Goal: Task Accomplishment & Management: Manage account settings

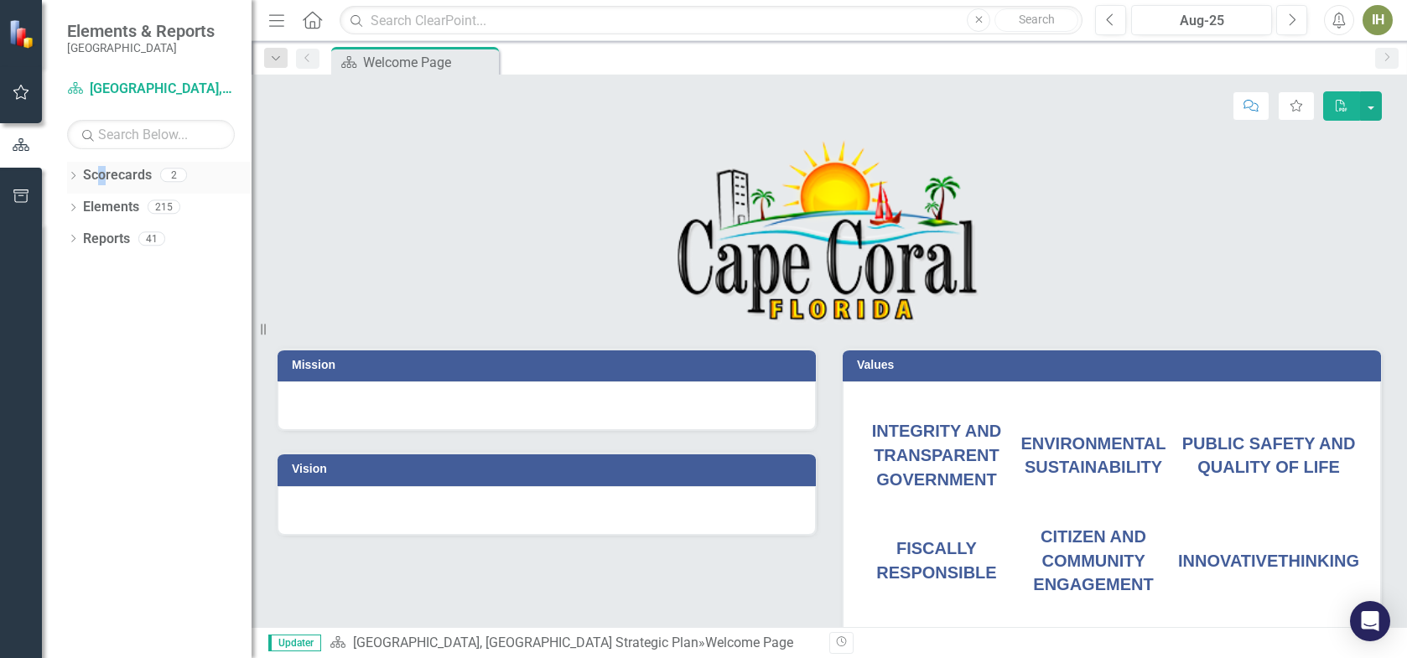
click at [100, 172] on link "Scorecards" at bounding box center [117, 175] width 69 height 19
click at [70, 174] on icon "Dropdown" at bounding box center [73, 177] width 12 height 9
click at [179, 207] on link "[GEOGRAPHIC_DATA], [GEOGRAPHIC_DATA] Strategic Plan" at bounding box center [171, 207] width 159 height 19
click at [1292, 21] on icon "Next" at bounding box center [1291, 20] width 9 height 15
click at [409, 60] on div "Welcome Page" at bounding box center [418, 62] width 111 height 21
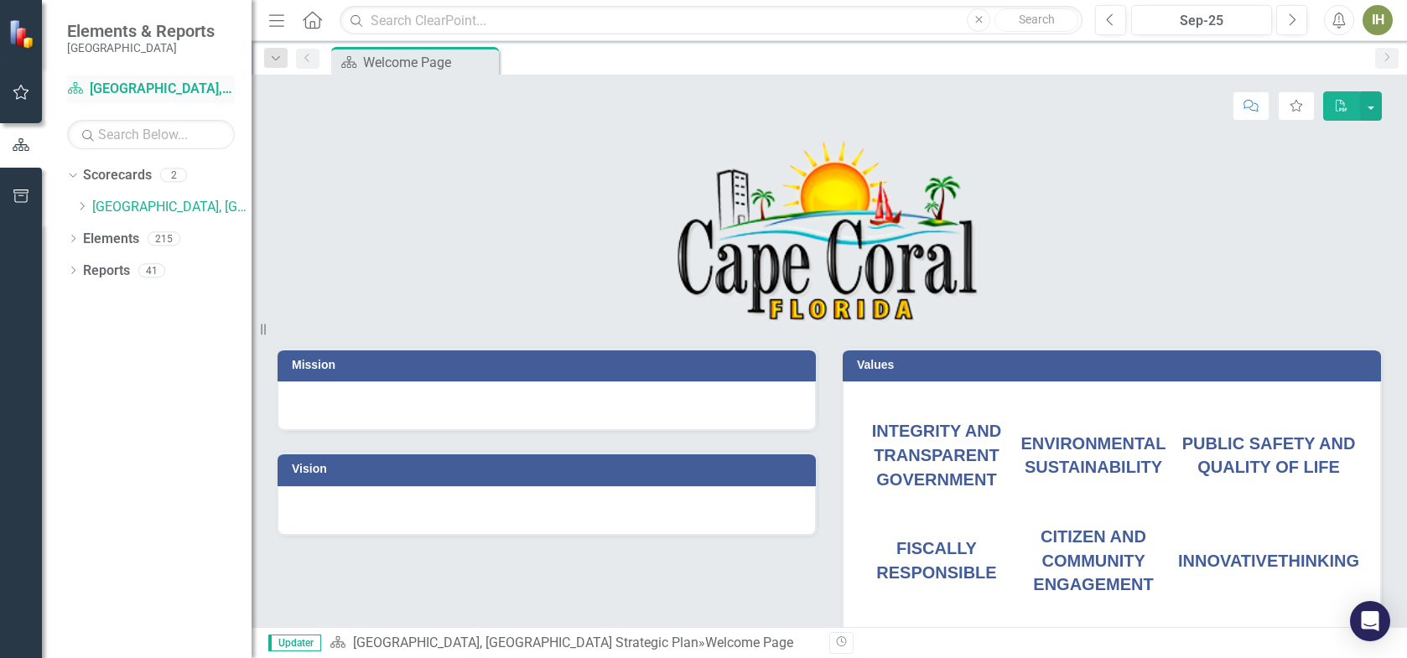
click at [136, 87] on link "Scorecard [GEOGRAPHIC_DATA], [GEOGRAPHIC_DATA] Strategic Plan" at bounding box center [151, 89] width 168 height 19
click at [153, 91] on link "Scorecard [GEOGRAPHIC_DATA], [GEOGRAPHIC_DATA] Strategic Plan" at bounding box center [151, 89] width 168 height 19
click at [127, 210] on link "[GEOGRAPHIC_DATA], [GEOGRAPHIC_DATA] Strategic Plan" at bounding box center [171, 207] width 159 height 19
click at [69, 236] on icon "Dropdown" at bounding box center [73, 240] width 12 height 9
click at [69, 236] on icon "Dropdown" at bounding box center [70, 238] width 9 height 12
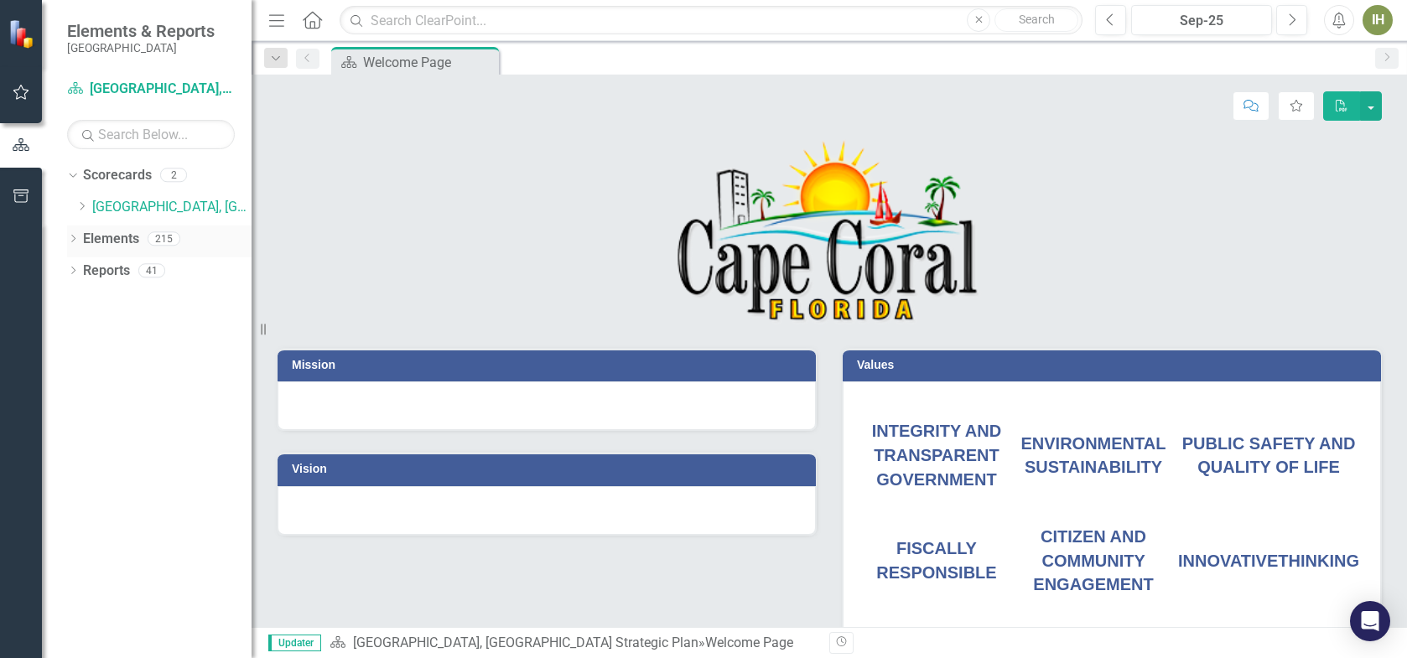
click at [69, 236] on icon "Dropdown" at bounding box center [73, 240] width 12 height 9
click at [123, 301] on link "Waypoint Waypoints" at bounding box center [134, 302] width 86 height 19
click at [80, 303] on icon "Dropdown" at bounding box center [81, 303] width 12 height 9
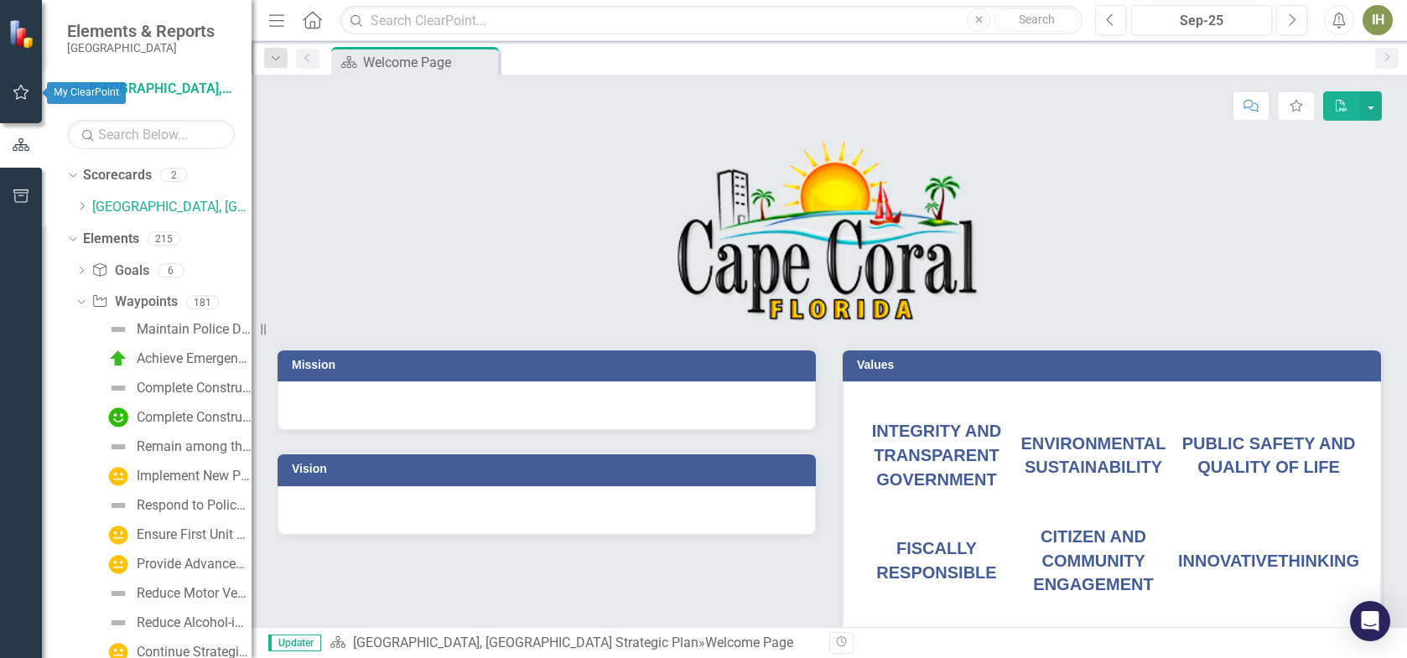
click at [15, 90] on icon "button" at bounding box center [22, 92] width 18 height 13
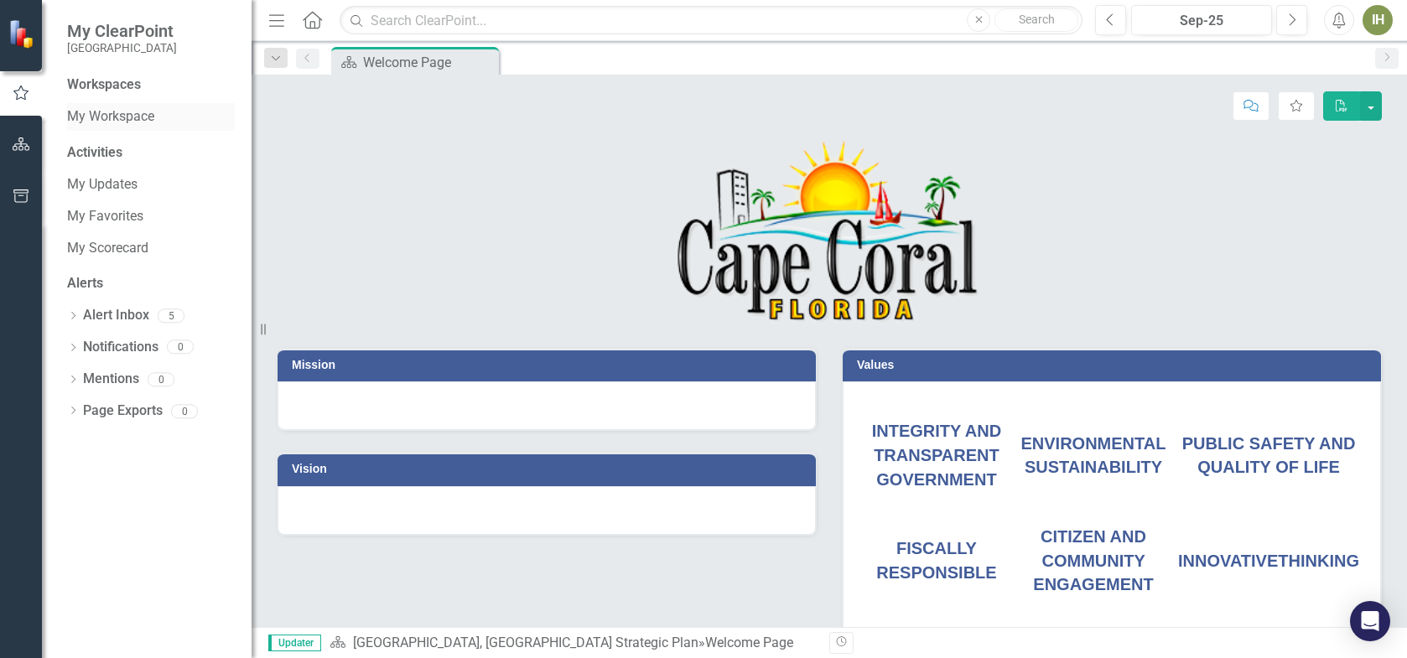
click at [107, 118] on link "My Workspace" at bounding box center [151, 116] width 168 height 19
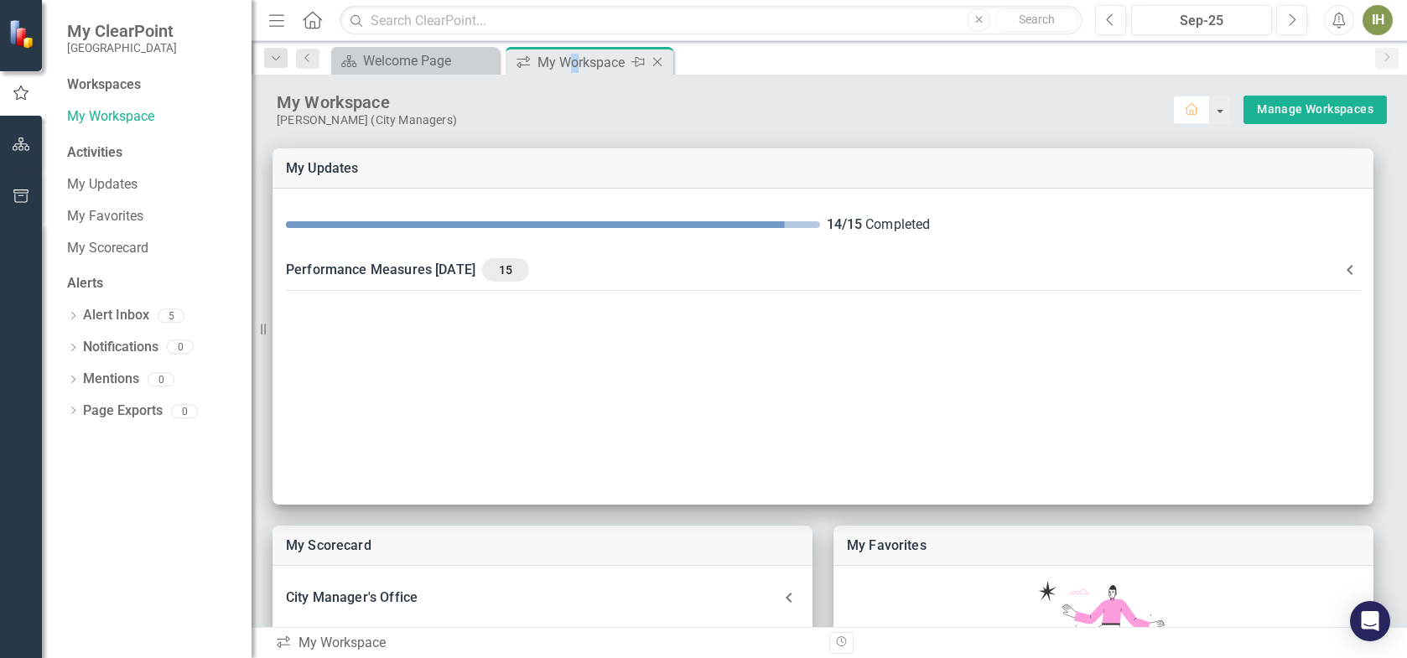
click at [573, 61] on div "My Workspace" at bounding box center [582, 62] width 90 height 21
click at [84, 187] on link "My Updates" at bounding box center [151, 184] width 168 height 19
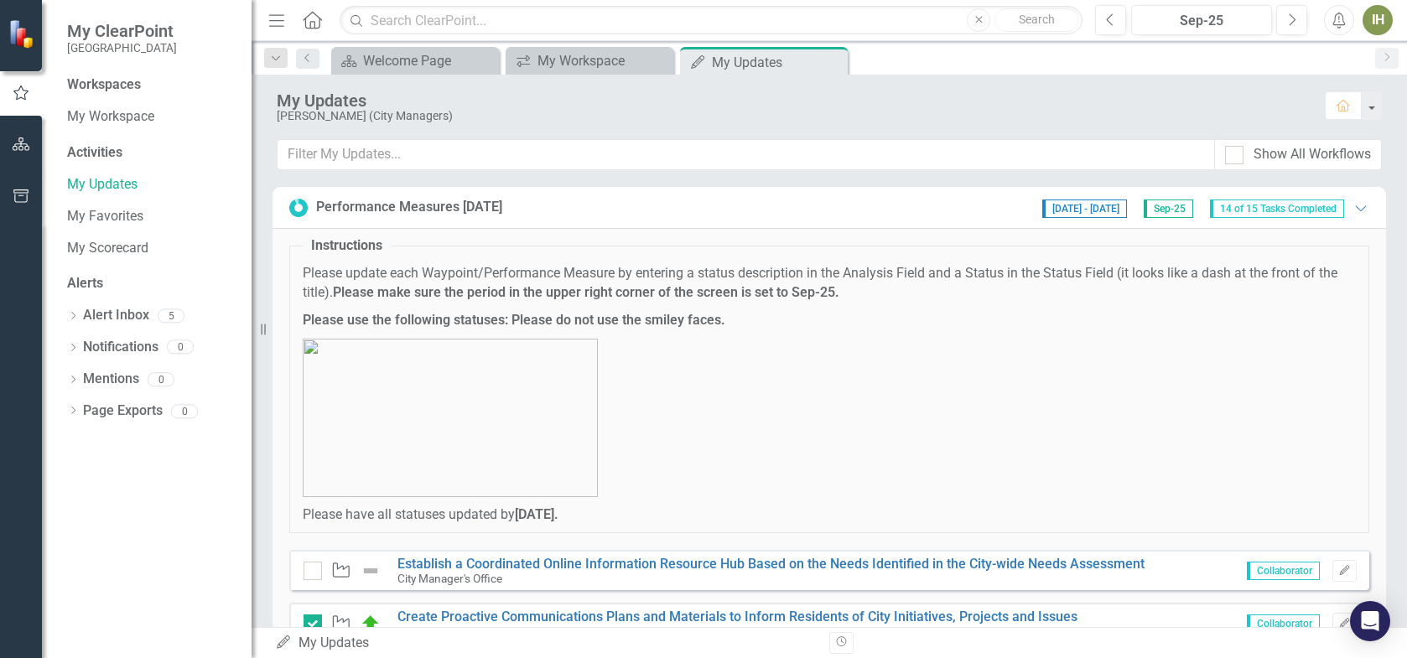
click at [1271, 210] on span "14 of 15 Tasks Completed" at bounding box center [1277, 209] width 134 height 18
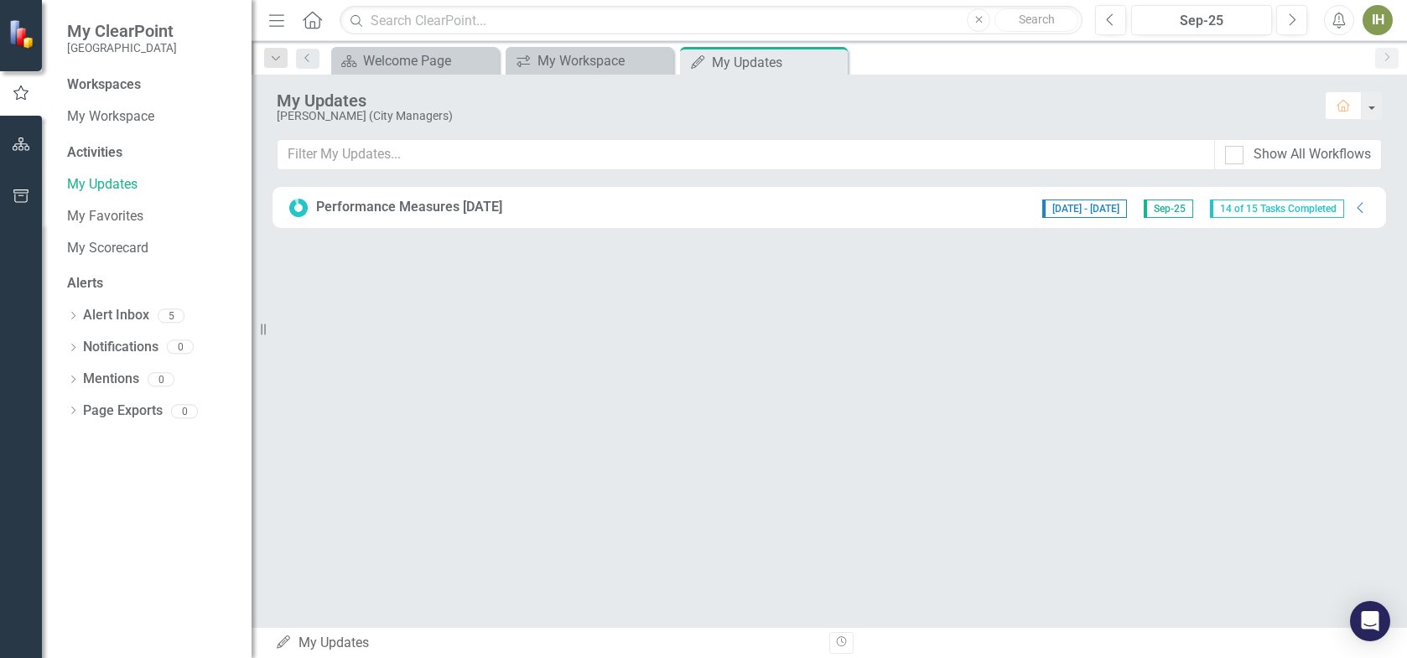
click at [1265, 212] on span "14 of 15 Tasks Completed" at bounding box center [1277, 209] width 134 height 18
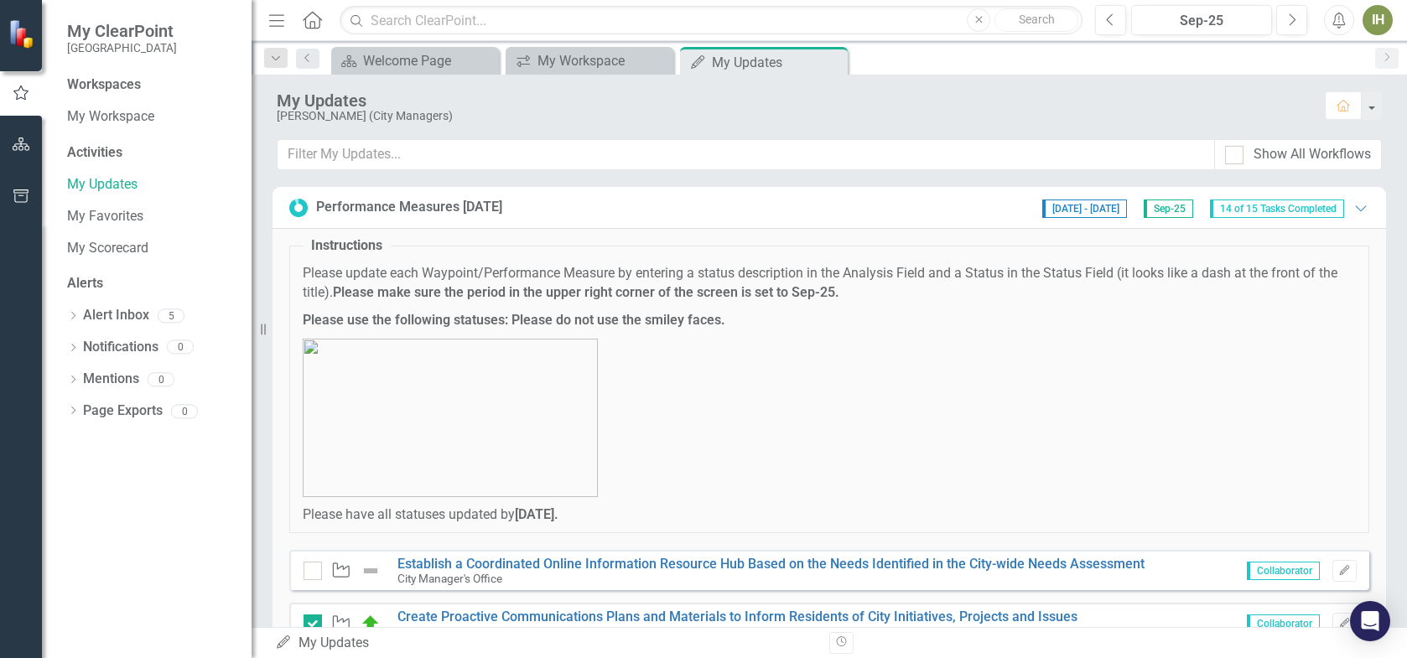
click at [298, 209] on icon at bounding box center [298, 208] width 18 height 18
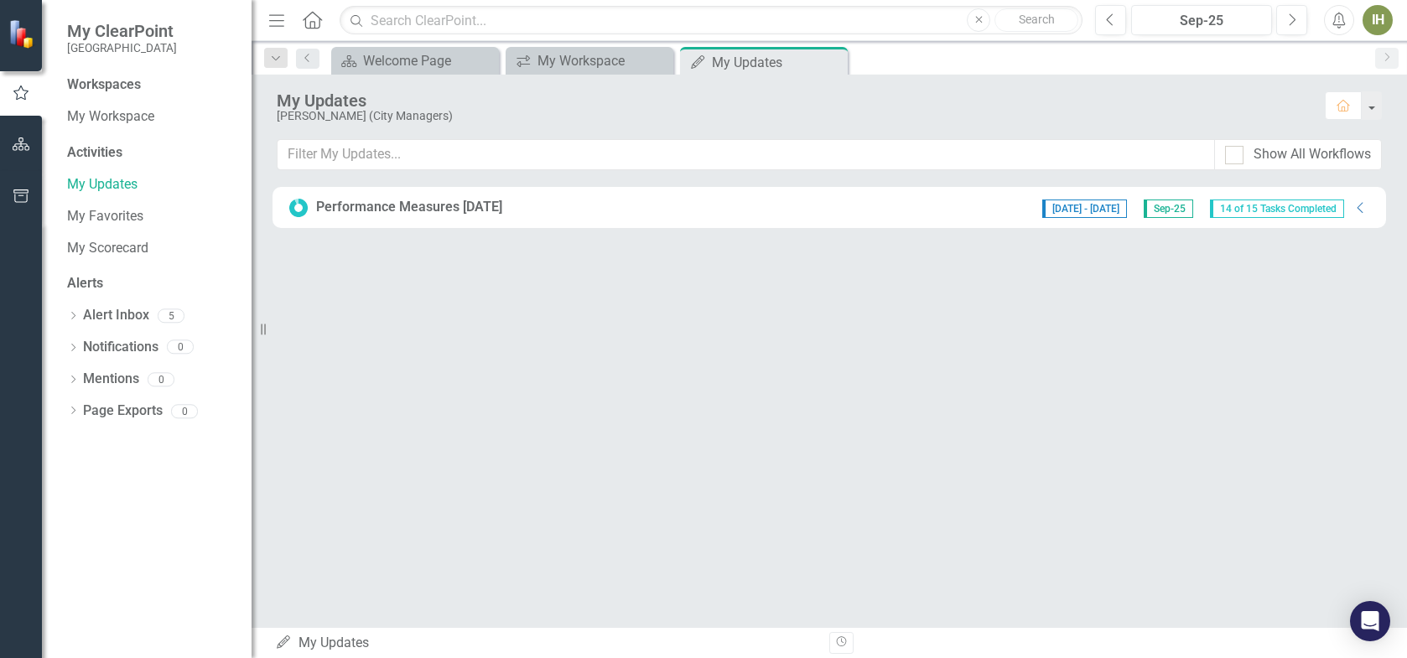
click at [349, 208] on div "Performance Measures [DATE]" at bounding box center [409, 207] width 186 height 19
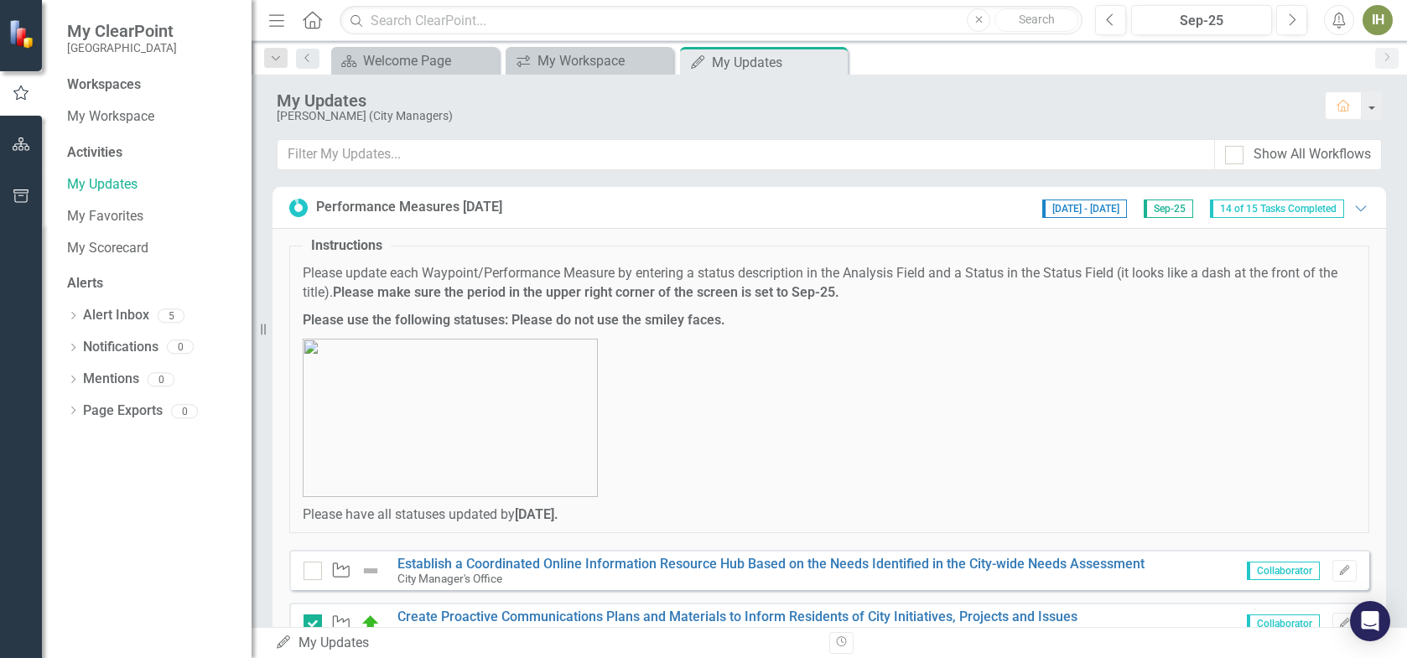
click at [349, 208] on div "Performance Measures [DATE]" at bounding box center [409, 207] width 186 height 19
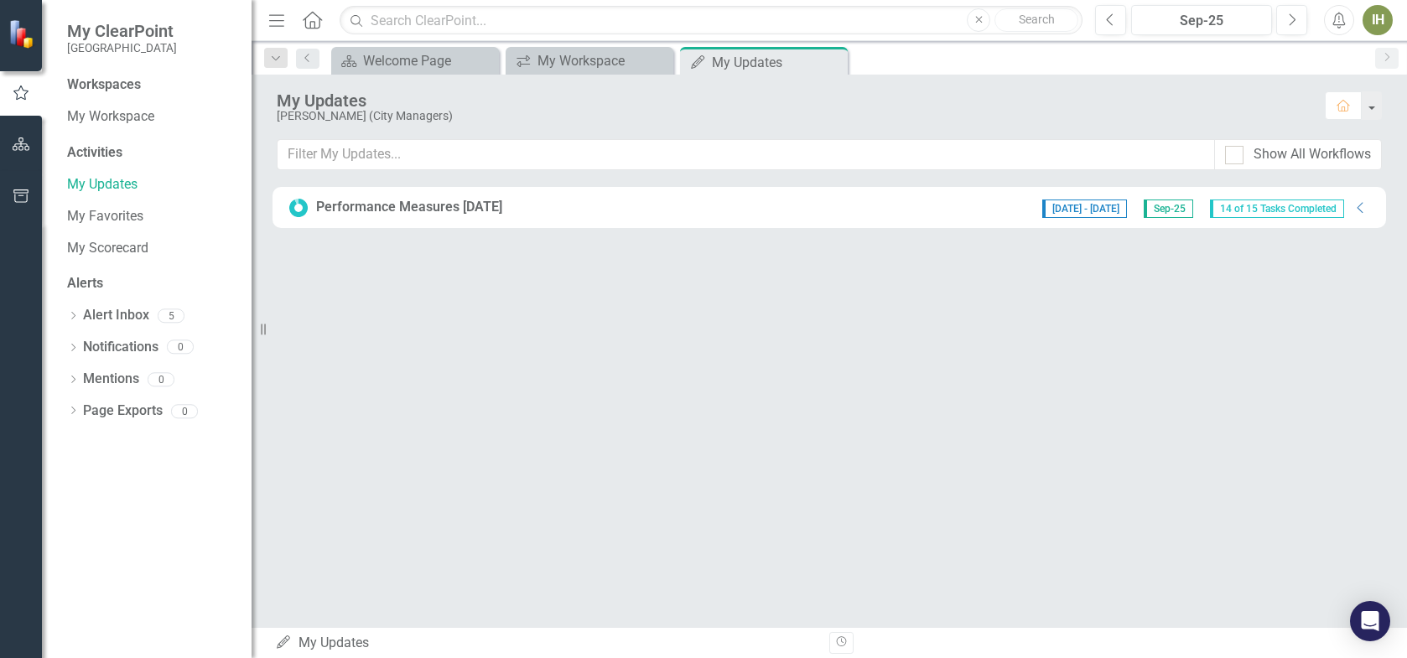
click at [349, 208] on div "Performance Measures [DATE]" at bounding box center [409, 207] width 186 height 19
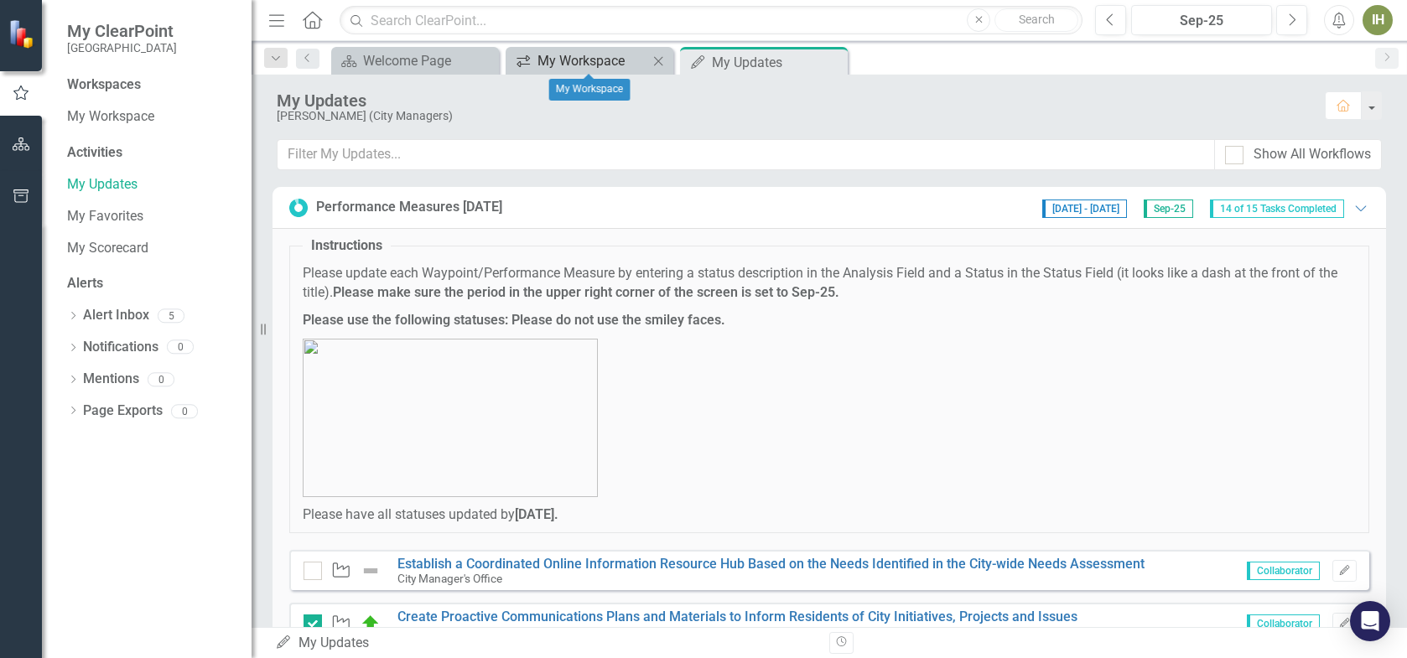
click at [594, 56] on div "My Workspace" at bounding box center [592, 60] width 111 height 21
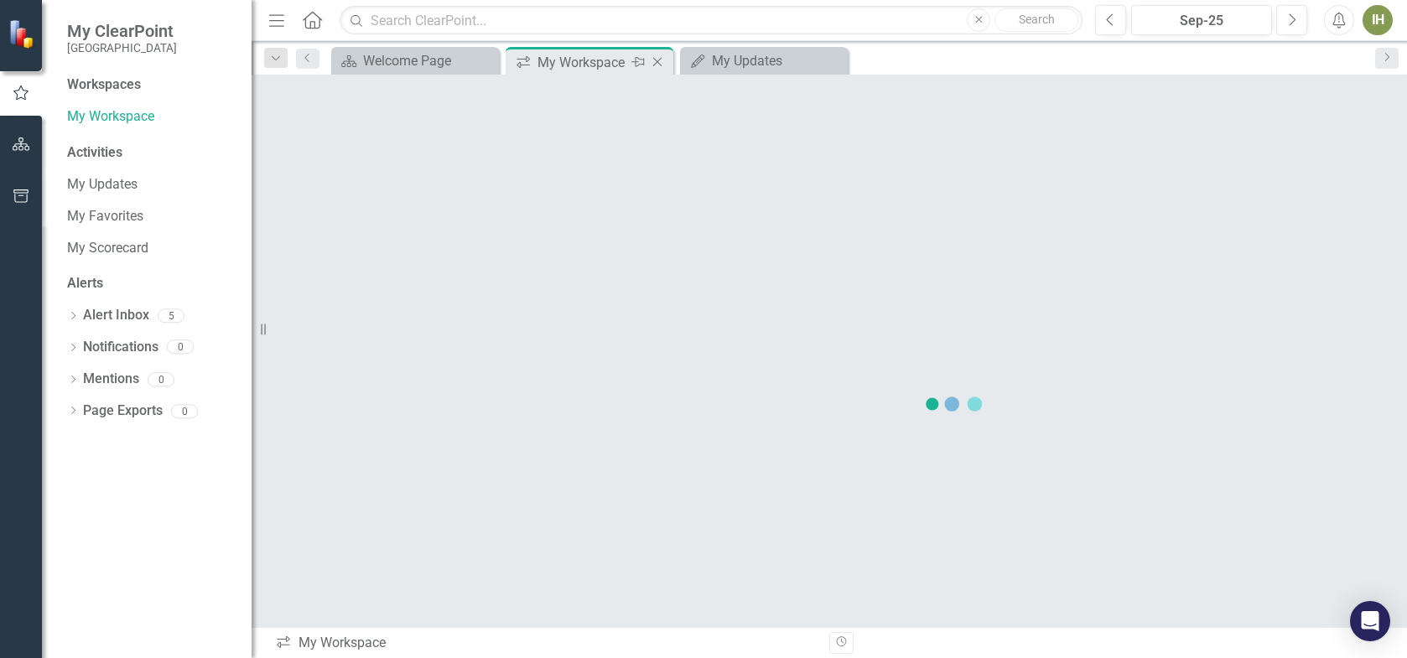
click at [660, 61] on icon "Close" at bounding box center [657, 61] width 17 height 13
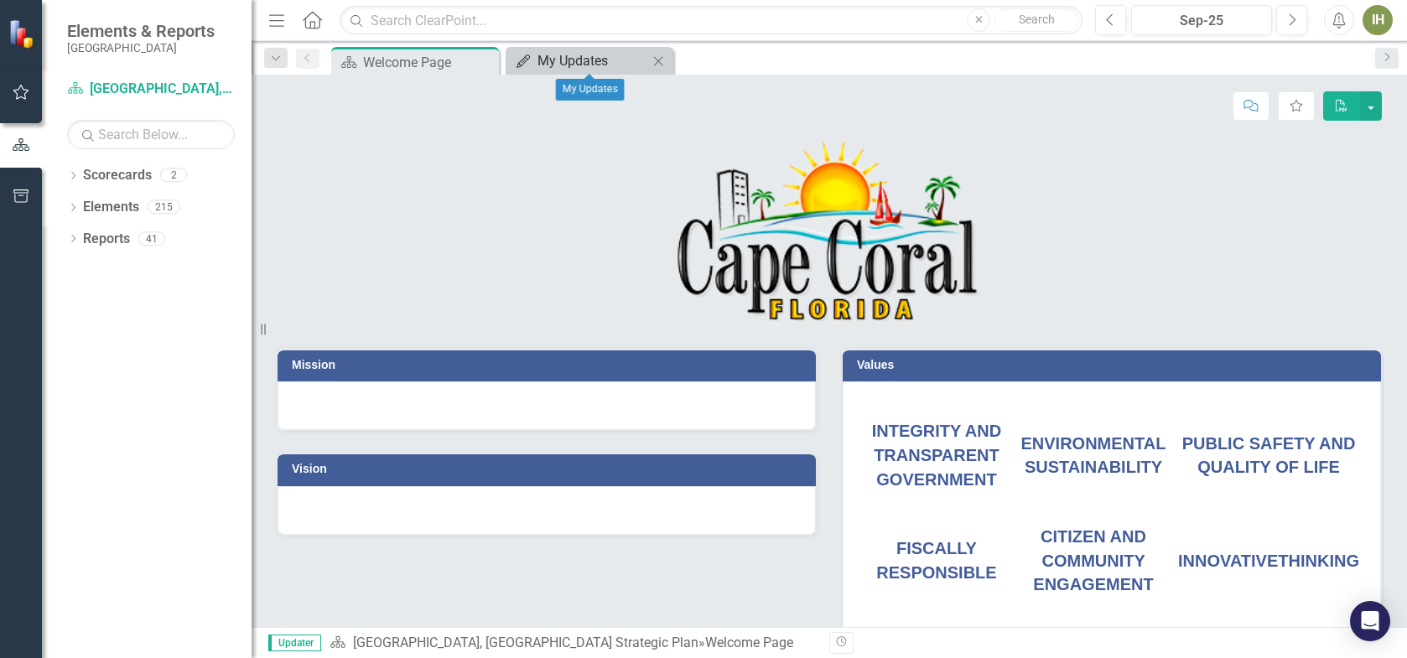
click at [598, 62] on div "My Updates" at bounding box center [592, 60] width 111 height 21
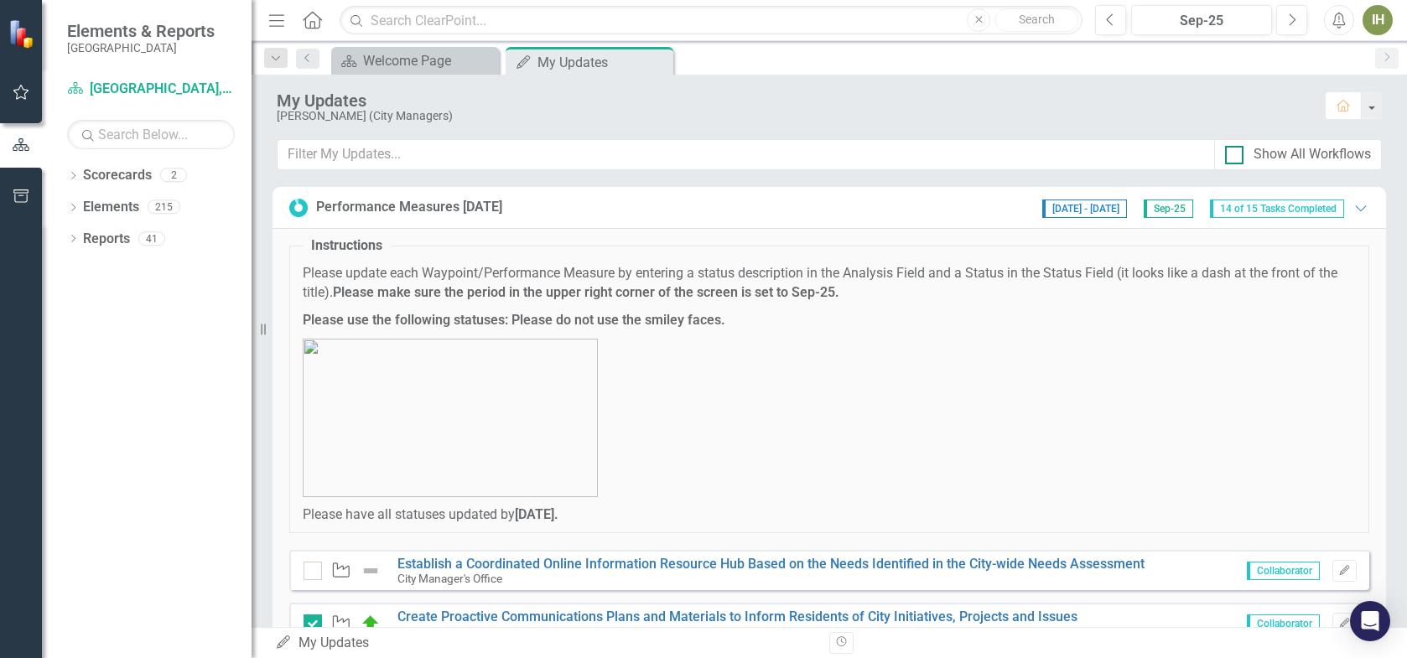
click at [1306, 157] on div "Show All Workflows" at bounding box center [1311, 154] width 117 height 19
click at [1236, 157] on input "Show All Workflows" at bounding box center [1230, 151] width 11 height 11
checkbox input "true"
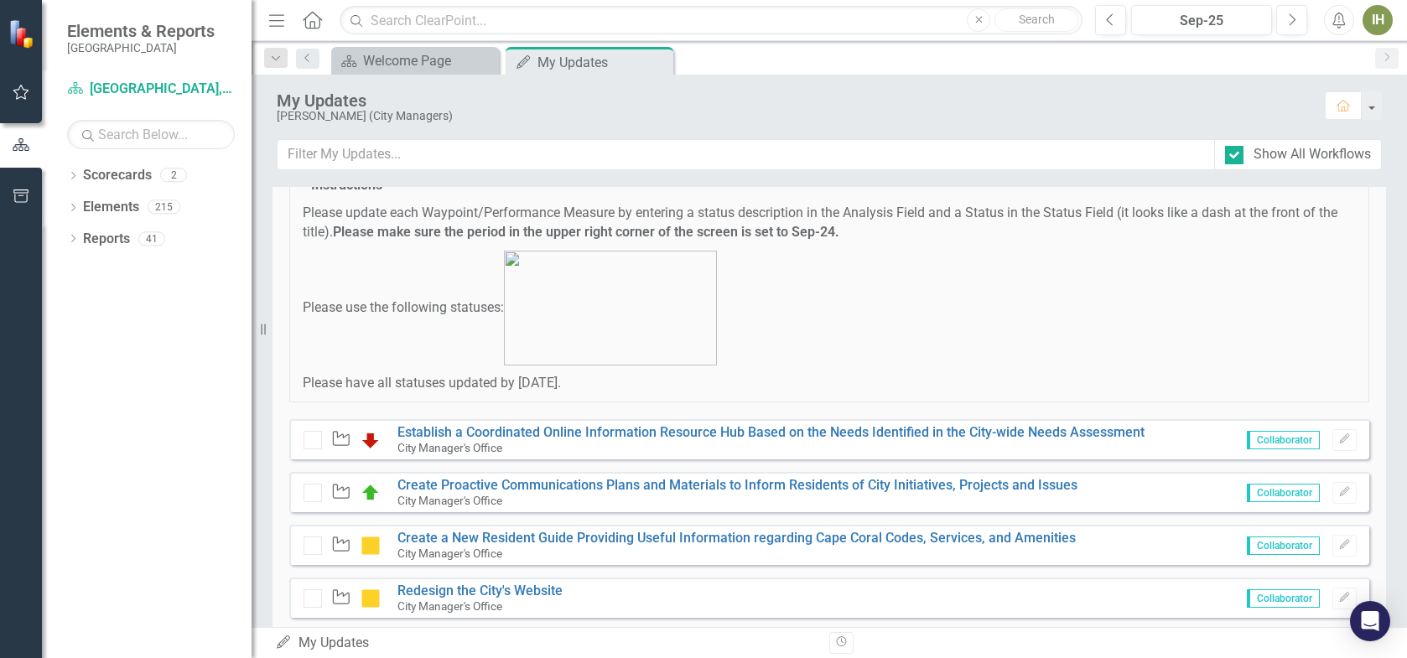
scroll to position [168, 0]
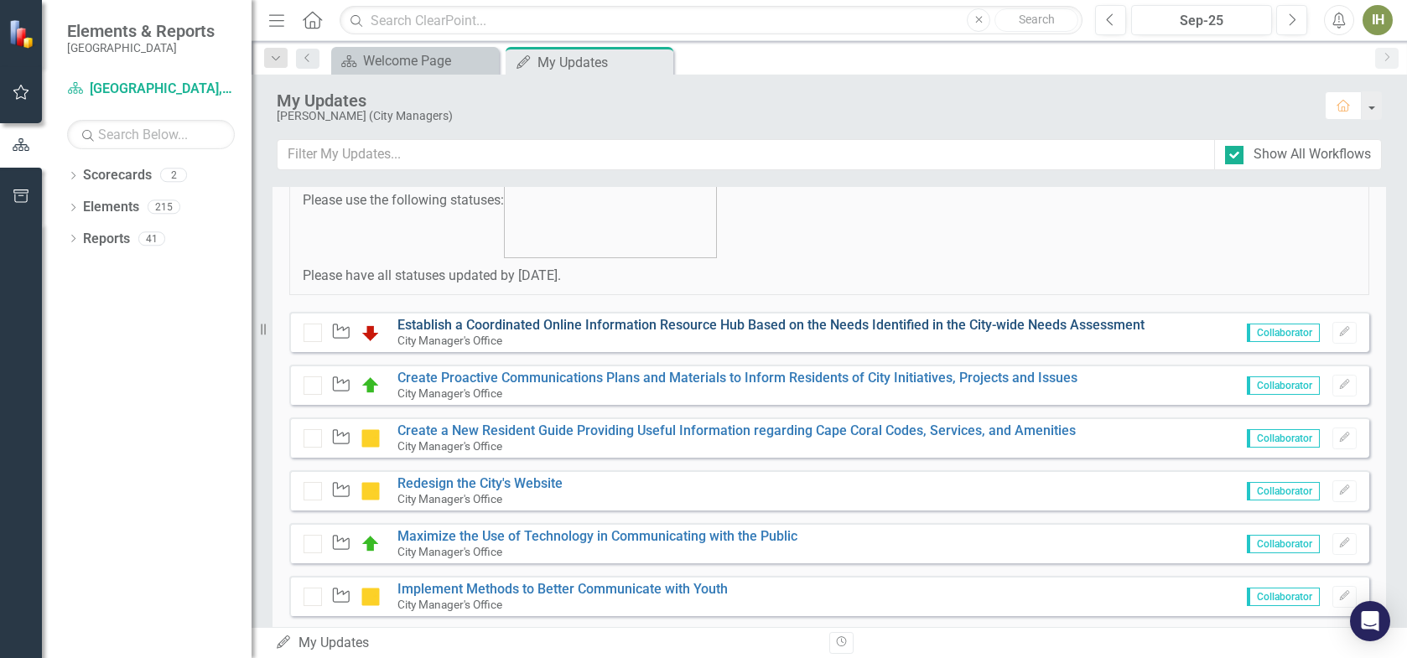
click at [478, 323] on link "Establish a Coordinated Online Information Resource Hub Based on the Needs Iden…" at bounding box center [770, 325] width 747 height 16
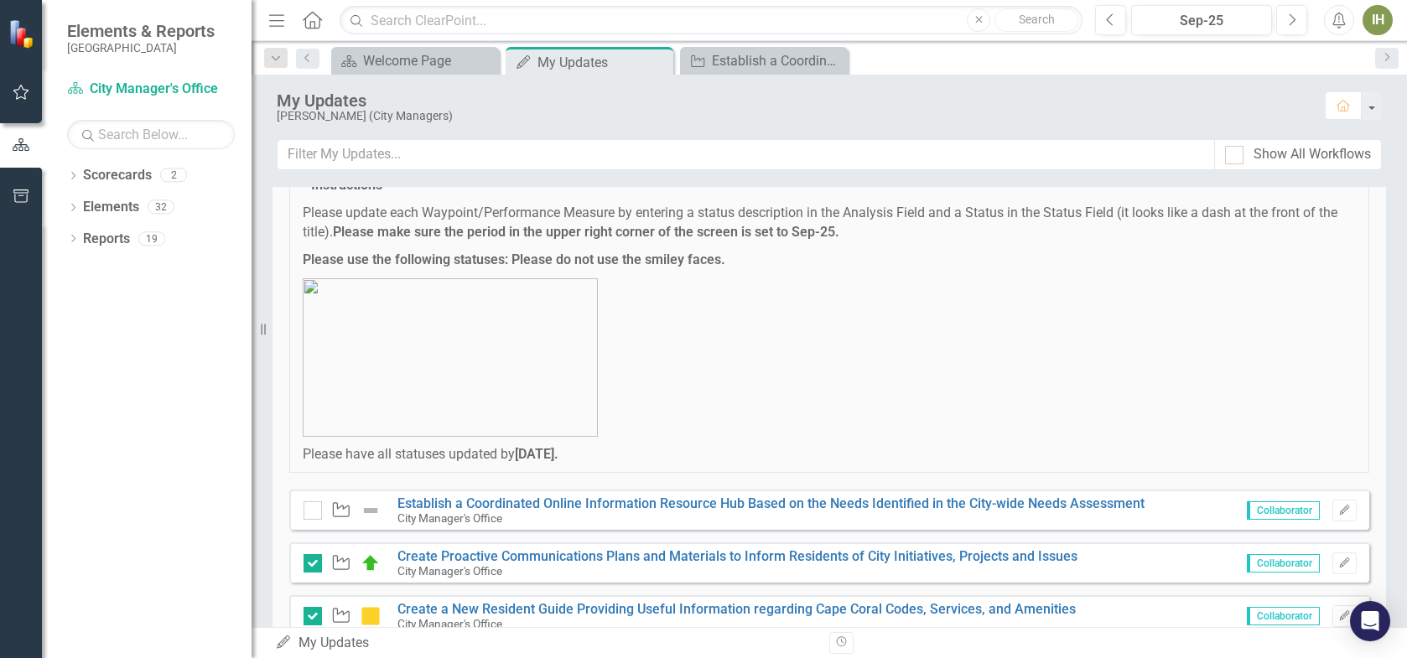
scroll to position [84, 0]
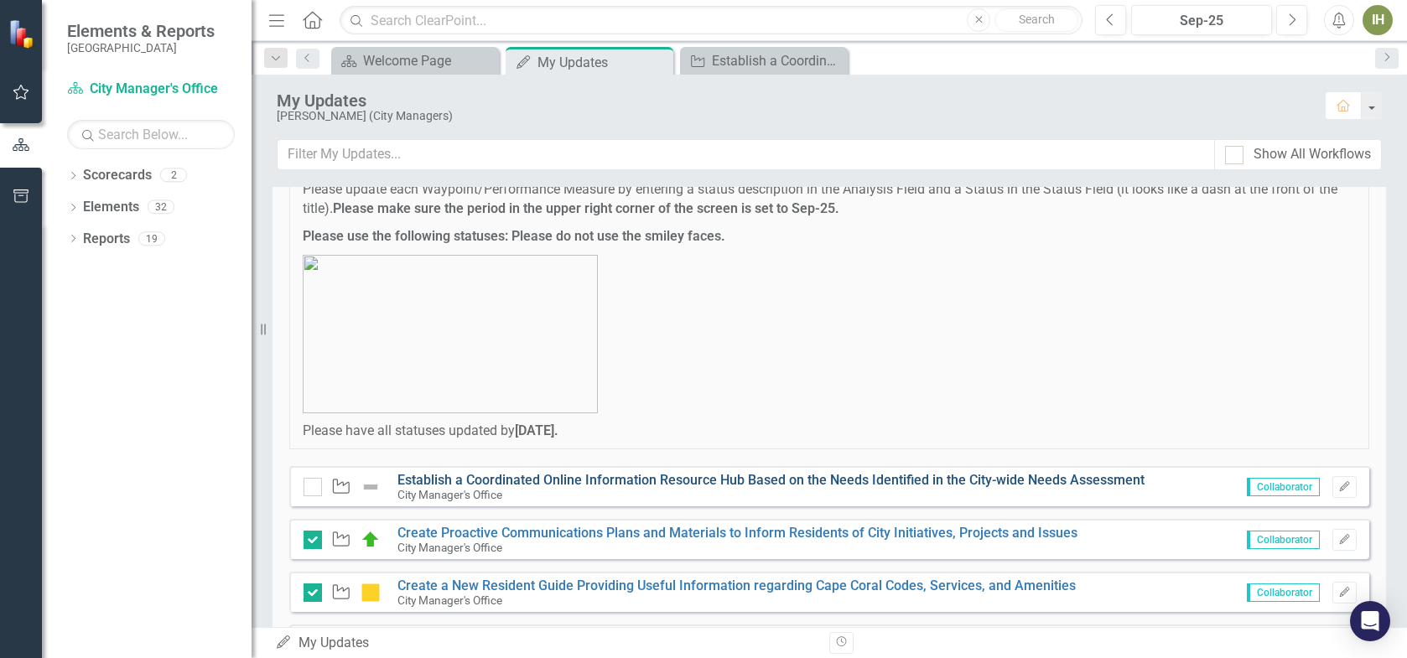
click at [535, 476] on link "Establish a Coordinated Online Information Resource Hub Based on the Needs Iden…" at bounding box center [770, 480] width 747 height 16
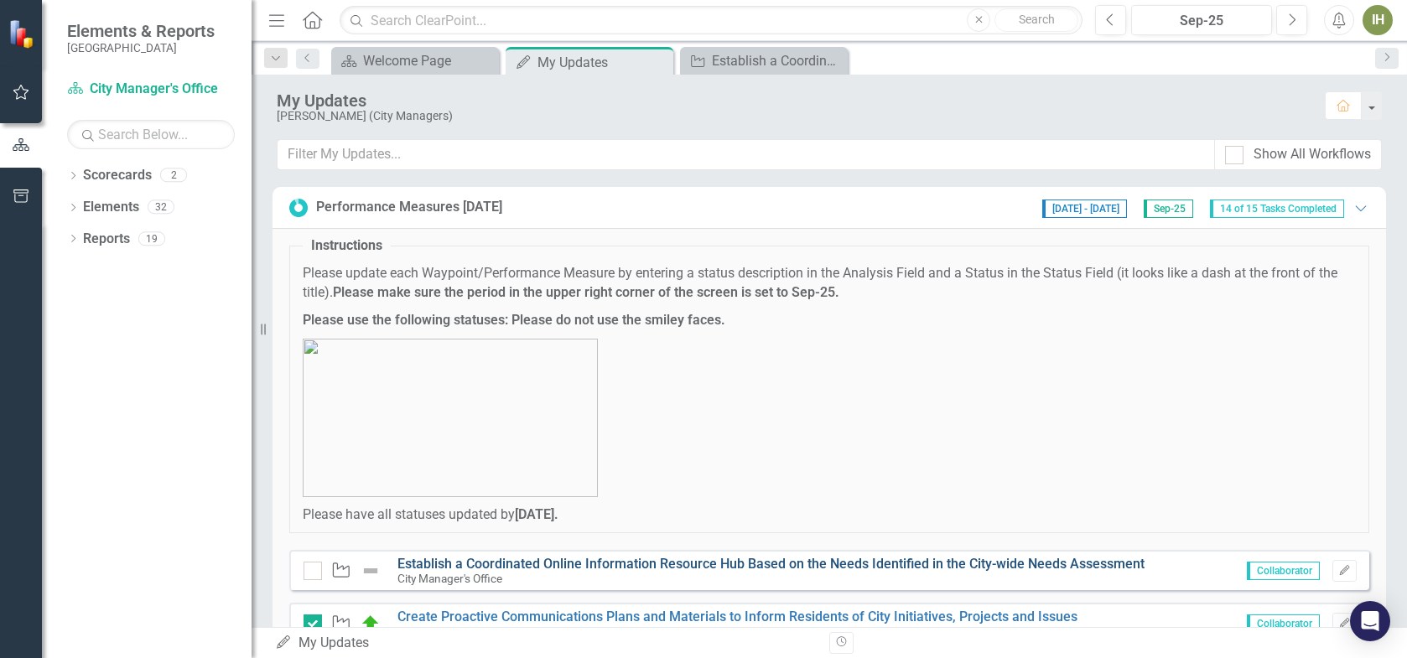
click at [635, 556] on link "Establish a Coordinated Online Information Resource Hub Based on the Needs Iden…" at bounding box center [770, 564] width 747 height 16
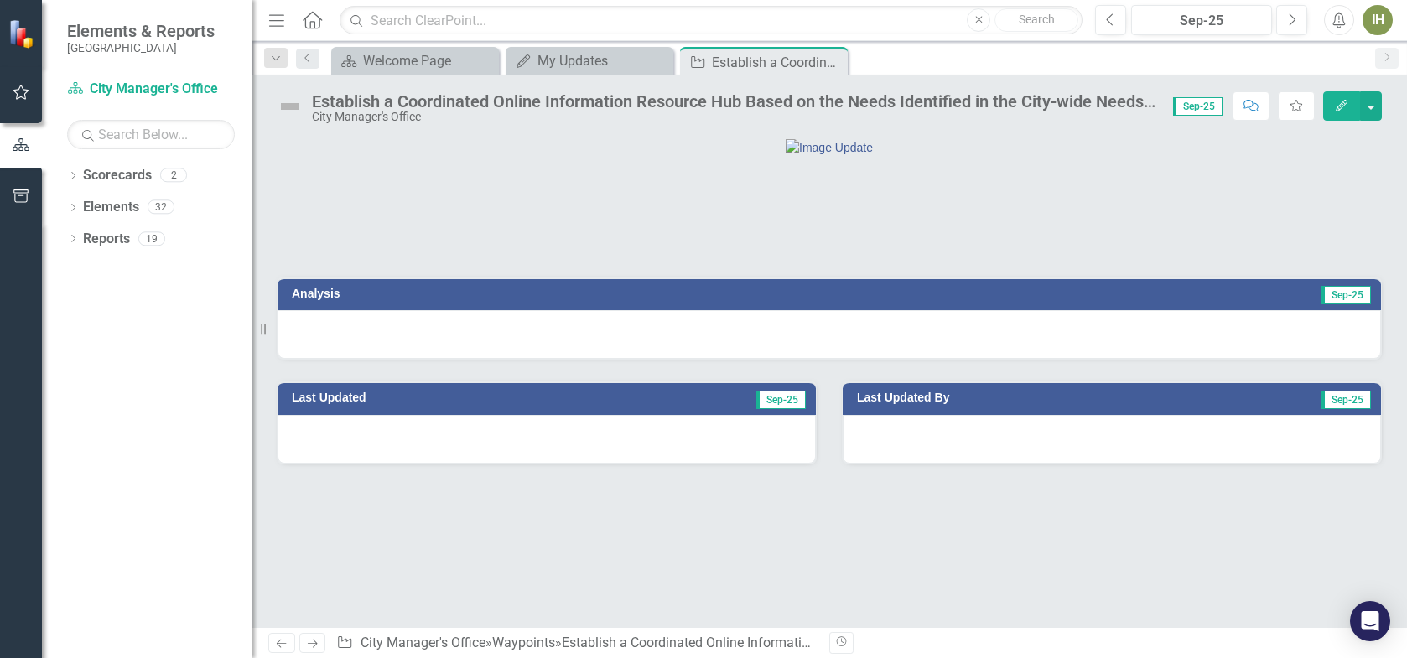
click at [786, 409] on span "Sep-25" at bounding box center [780, 400] width 49 height 18
click at [765, 61] on div "Establish a Coordinated Online Information Resource Hub Based on the Needs Iden…" at bounding box center [757, 62] width 90 height 21
click at [837, 60] on icon "Close" at bounding box center [831, 61] width 17 height 13
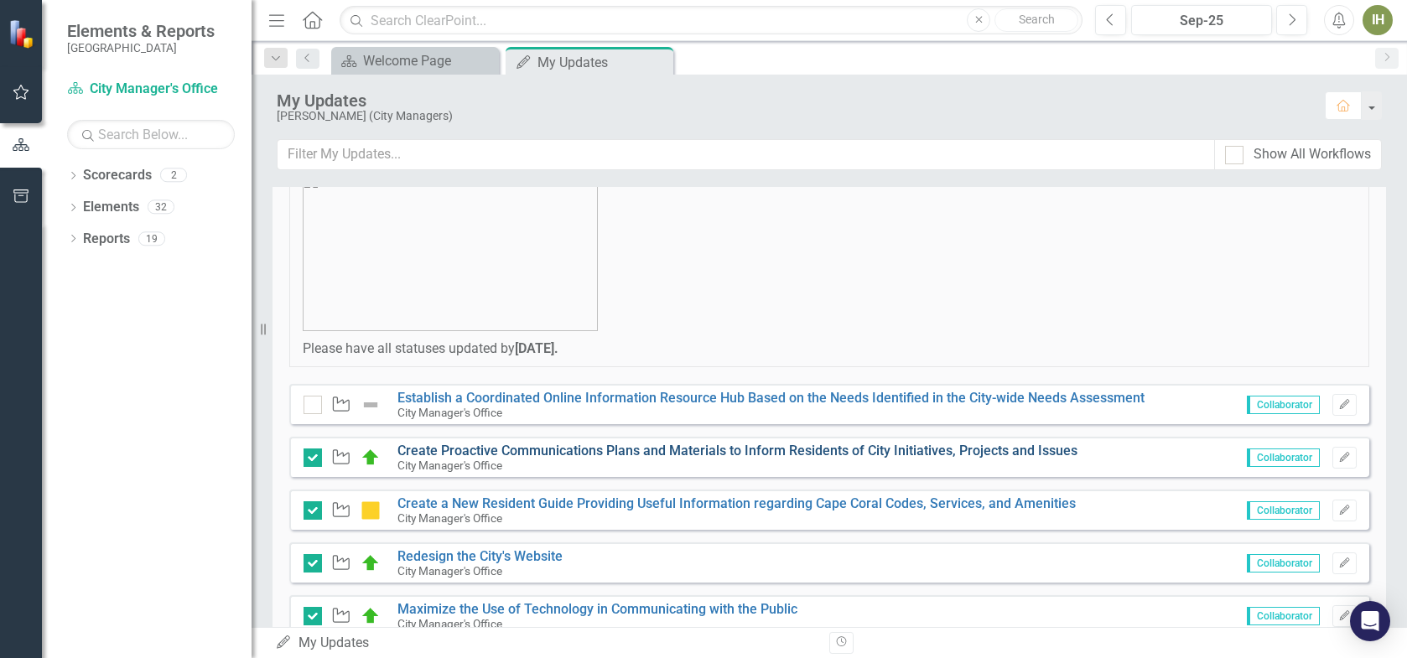
scroll to position [251, 0]
